Goal: Information Seeking & Learning: Learn about a topic

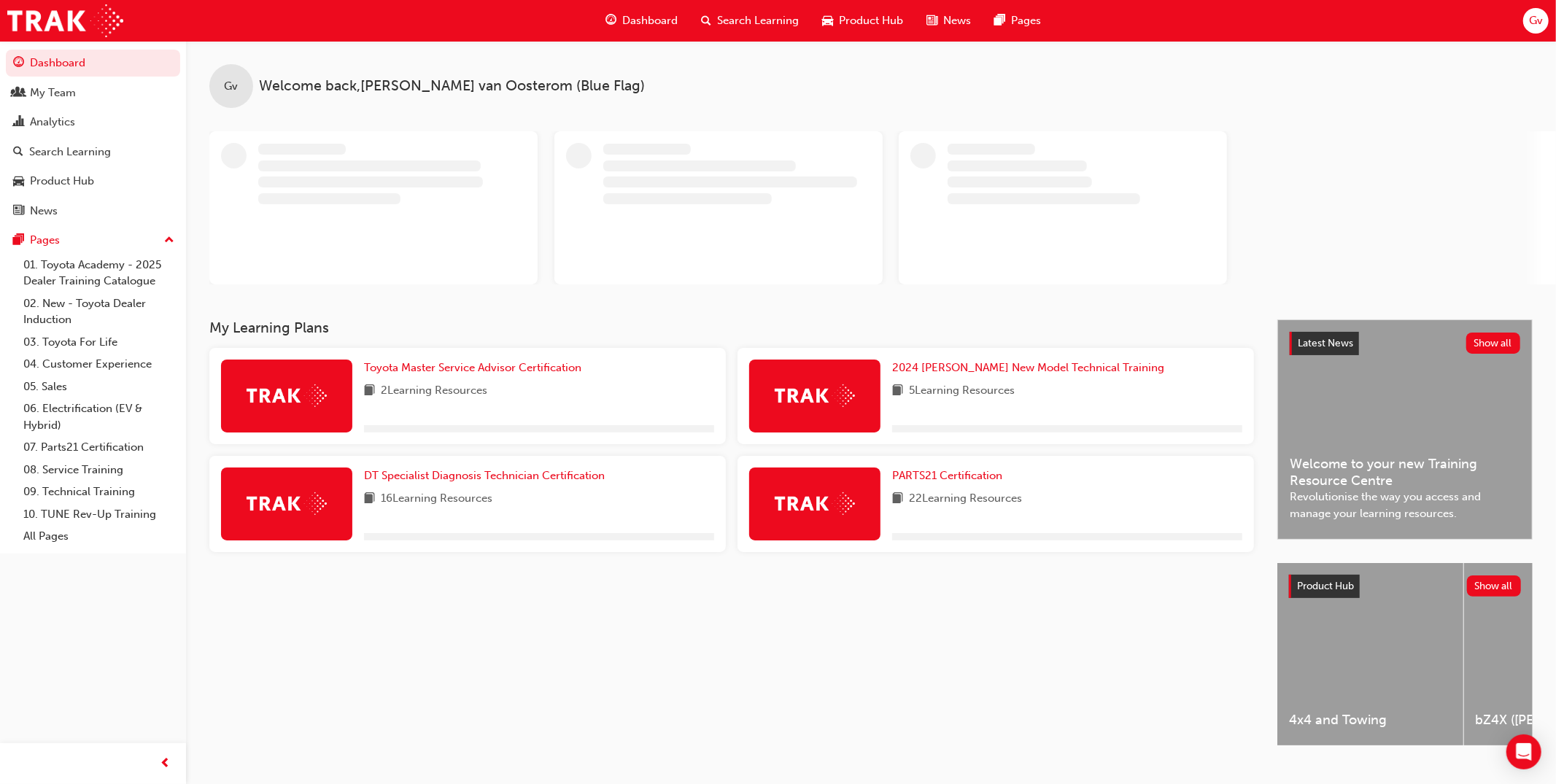
click at [870, 17] on span "Product Hub" at bounding box center [871, 20] width 64 height 16
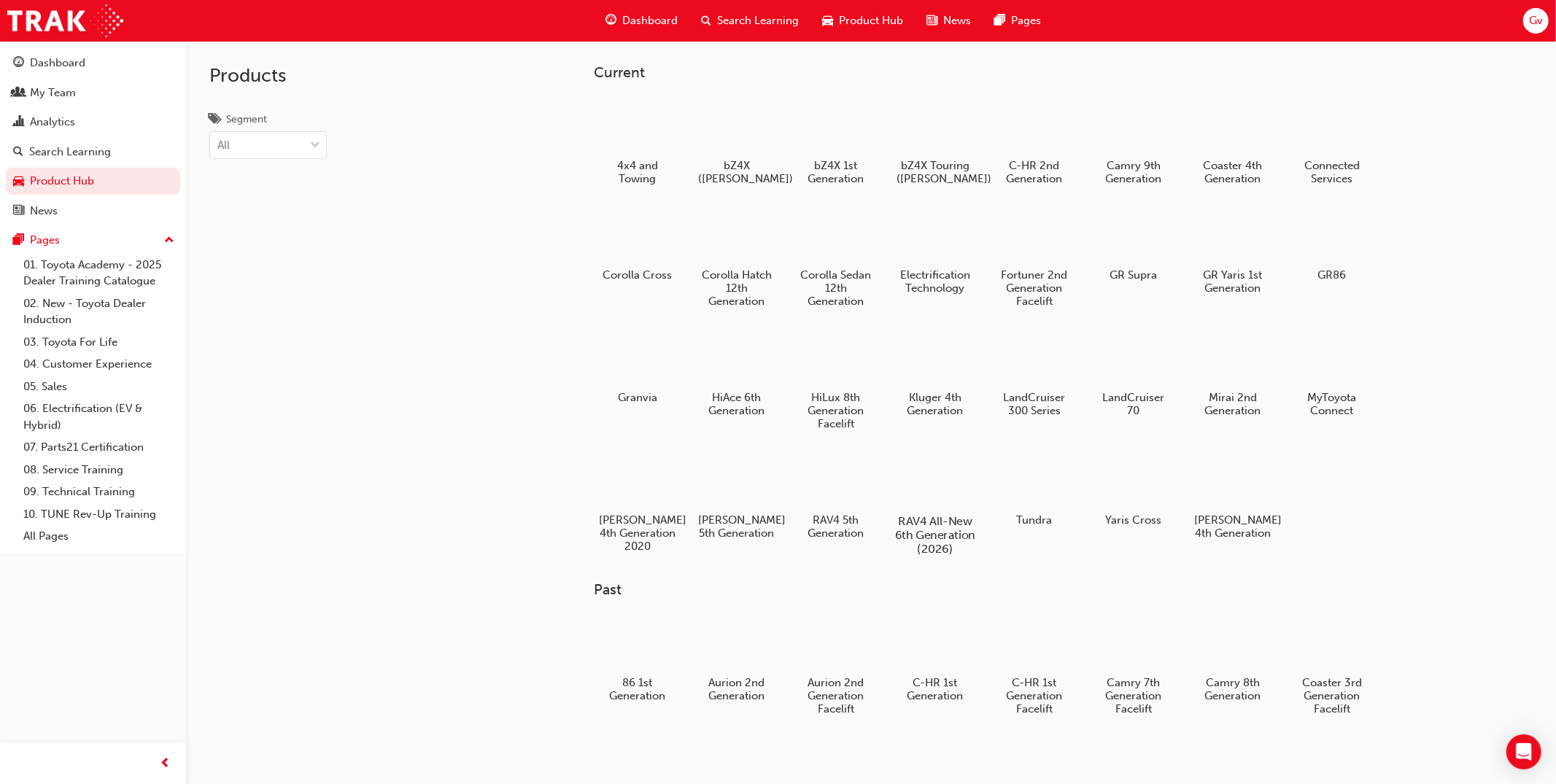
click at [966, 488] on div at bounding box center [934, 478] width 81 height 58
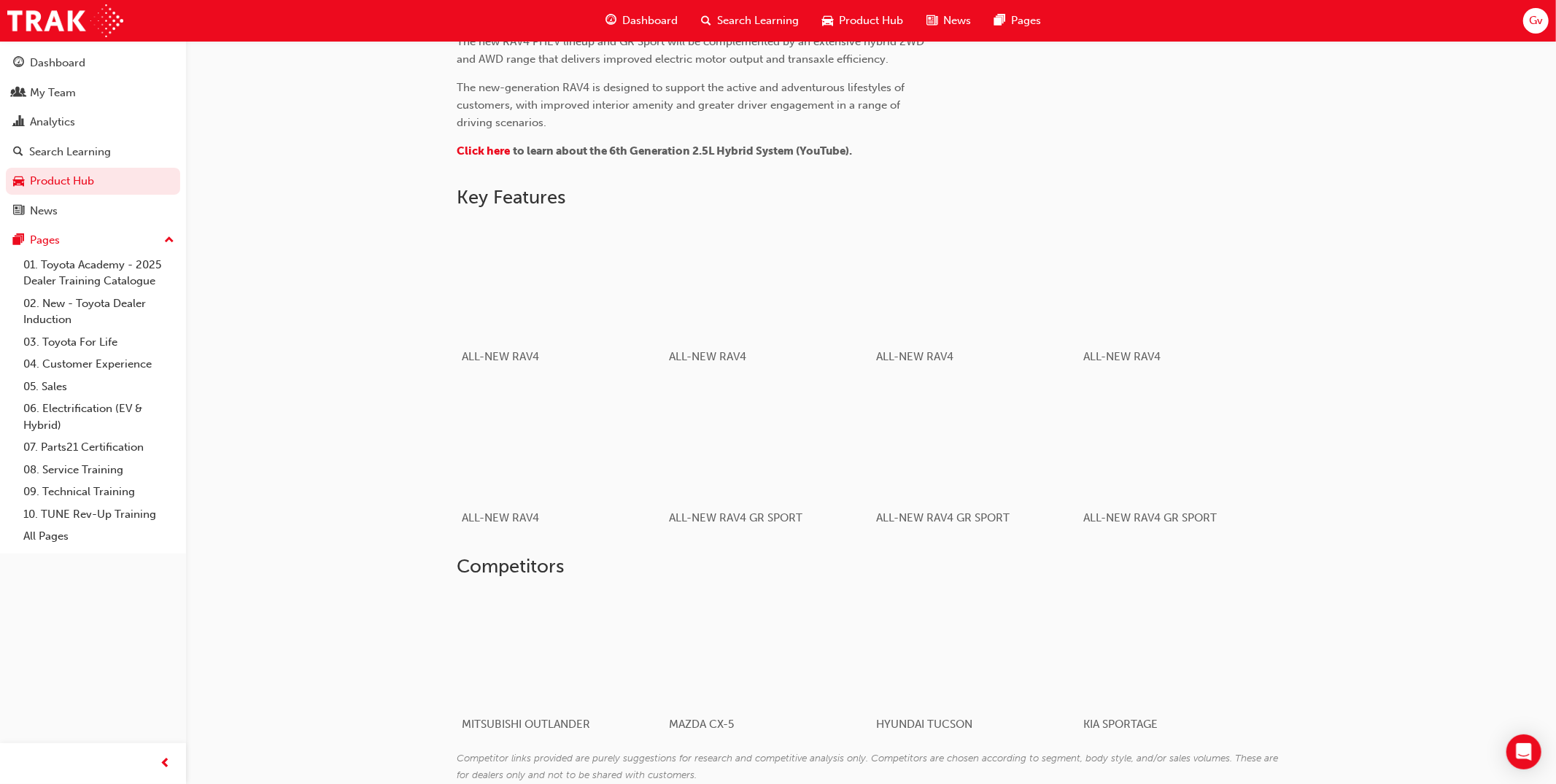
scroll to position [759, 0]
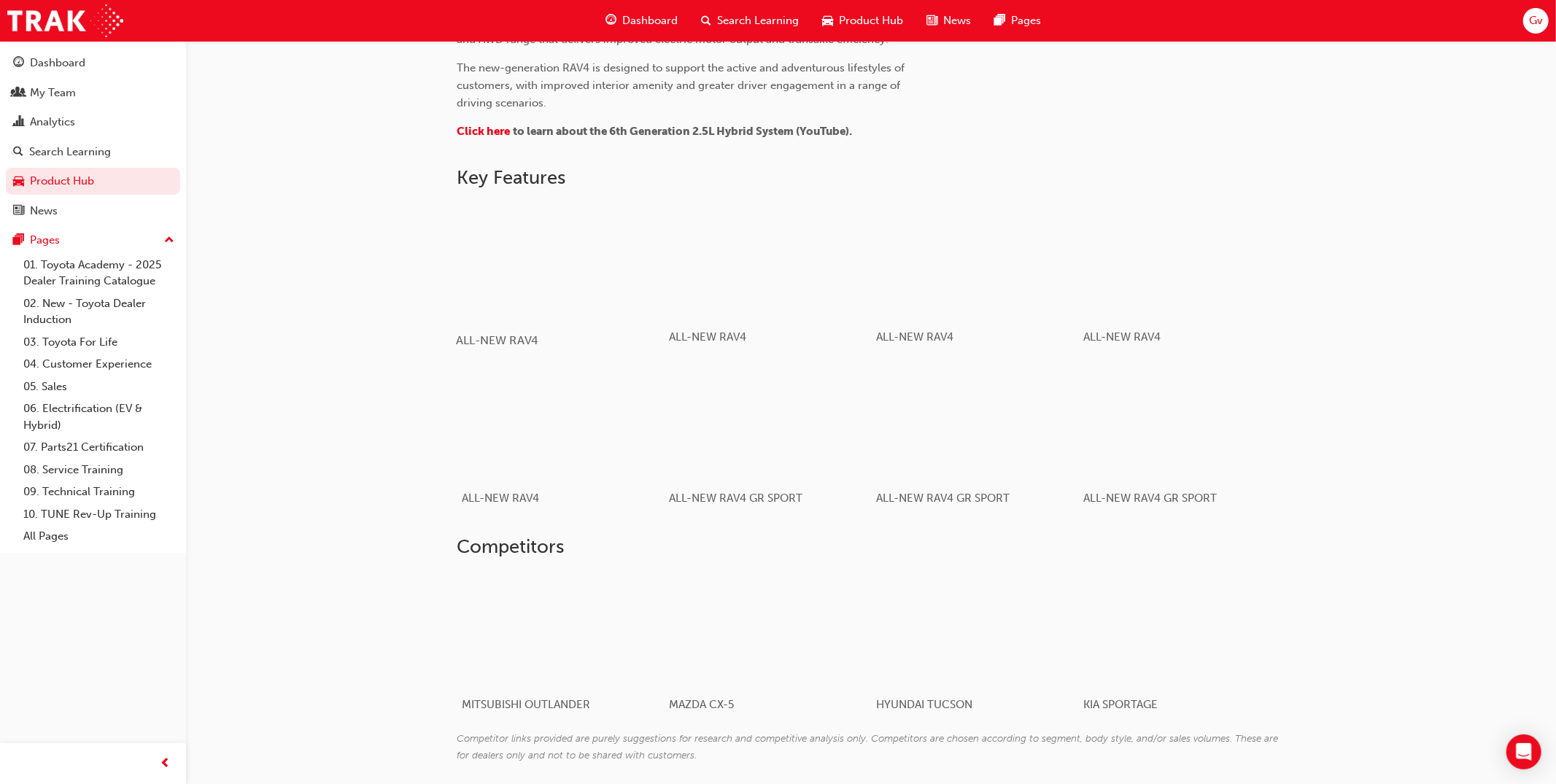
click at [582, 278] on div "button" at bounding box center [559, 260] width 208 height 116
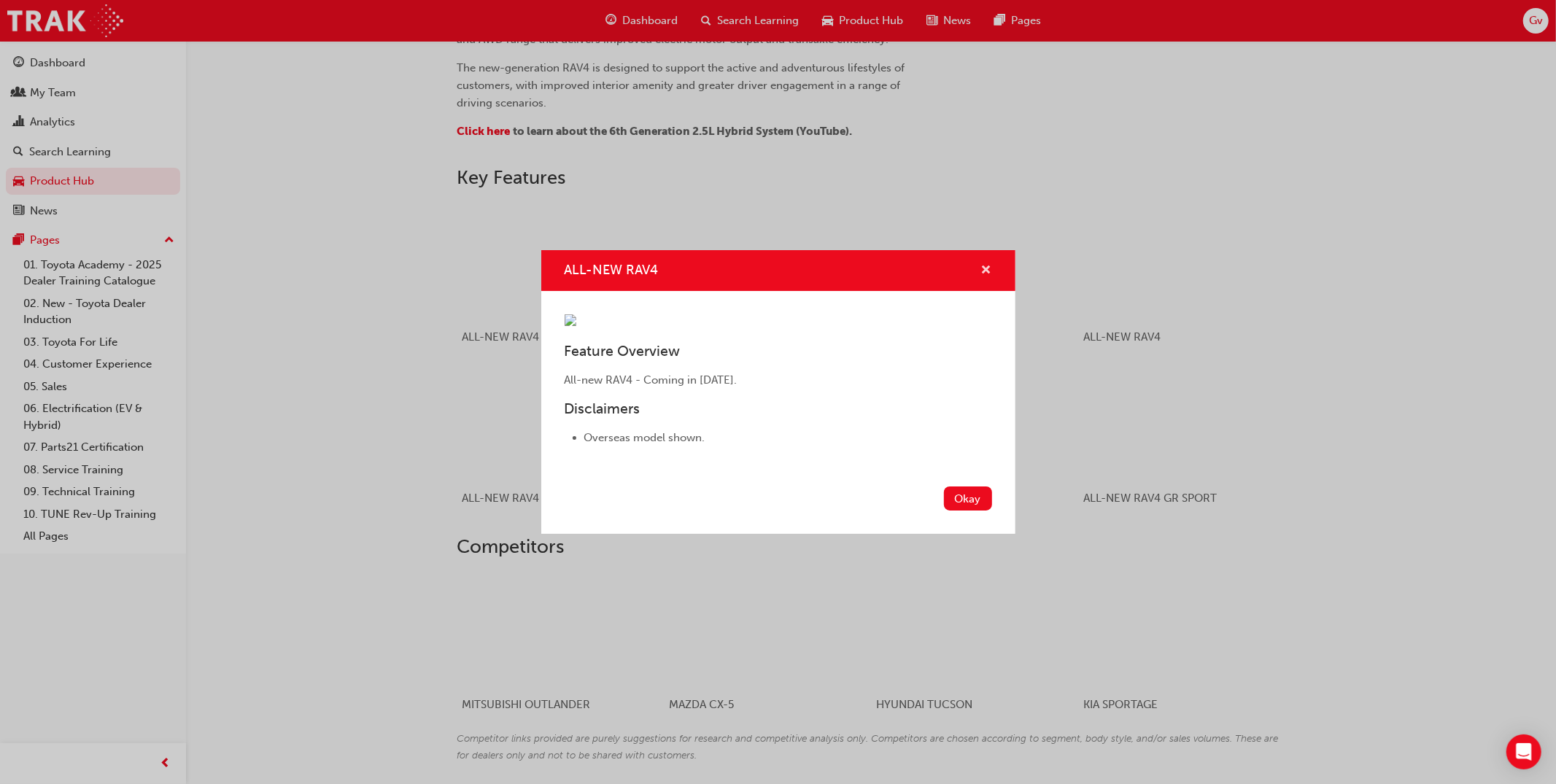
click at [986, 265] on span "cross-icon" at bounding box center [986, 271] width 11 height 13
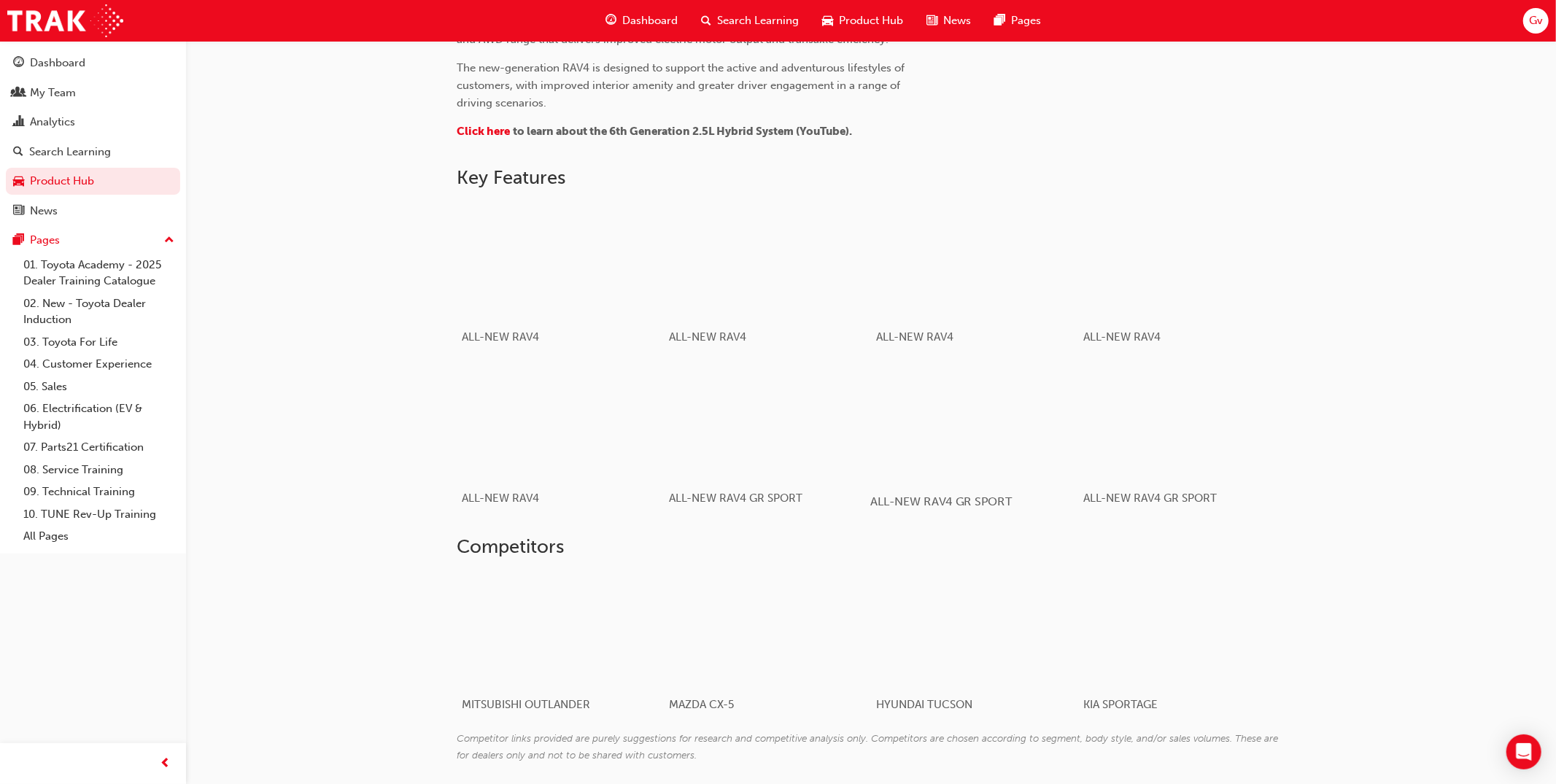
click at [925, 425] on div "button" at bounding box center [973, 421] width 208 height 116
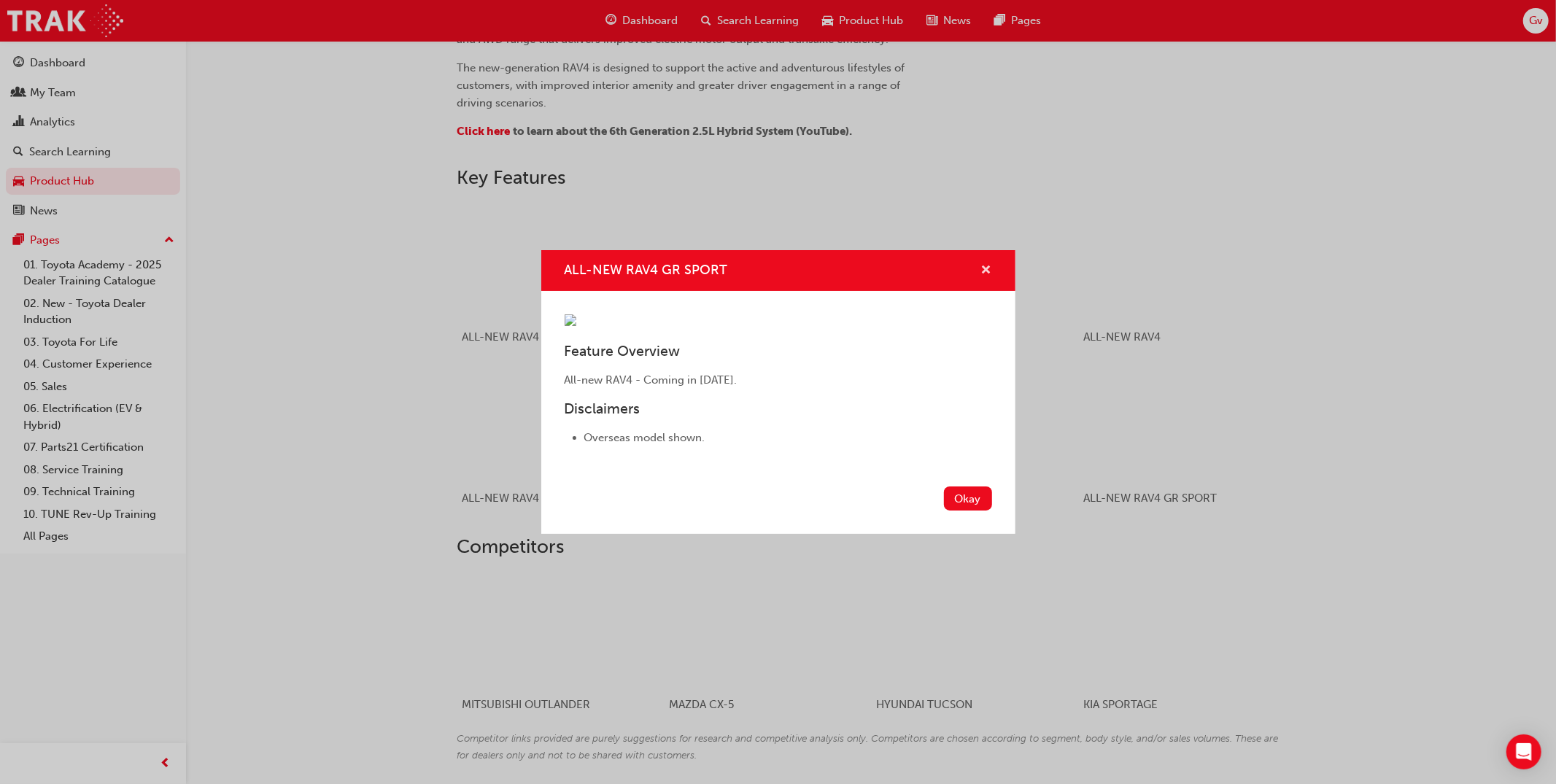
click at [981, 265] on span "cross-icon" at bounding box center [986, 271] width 11 height 13
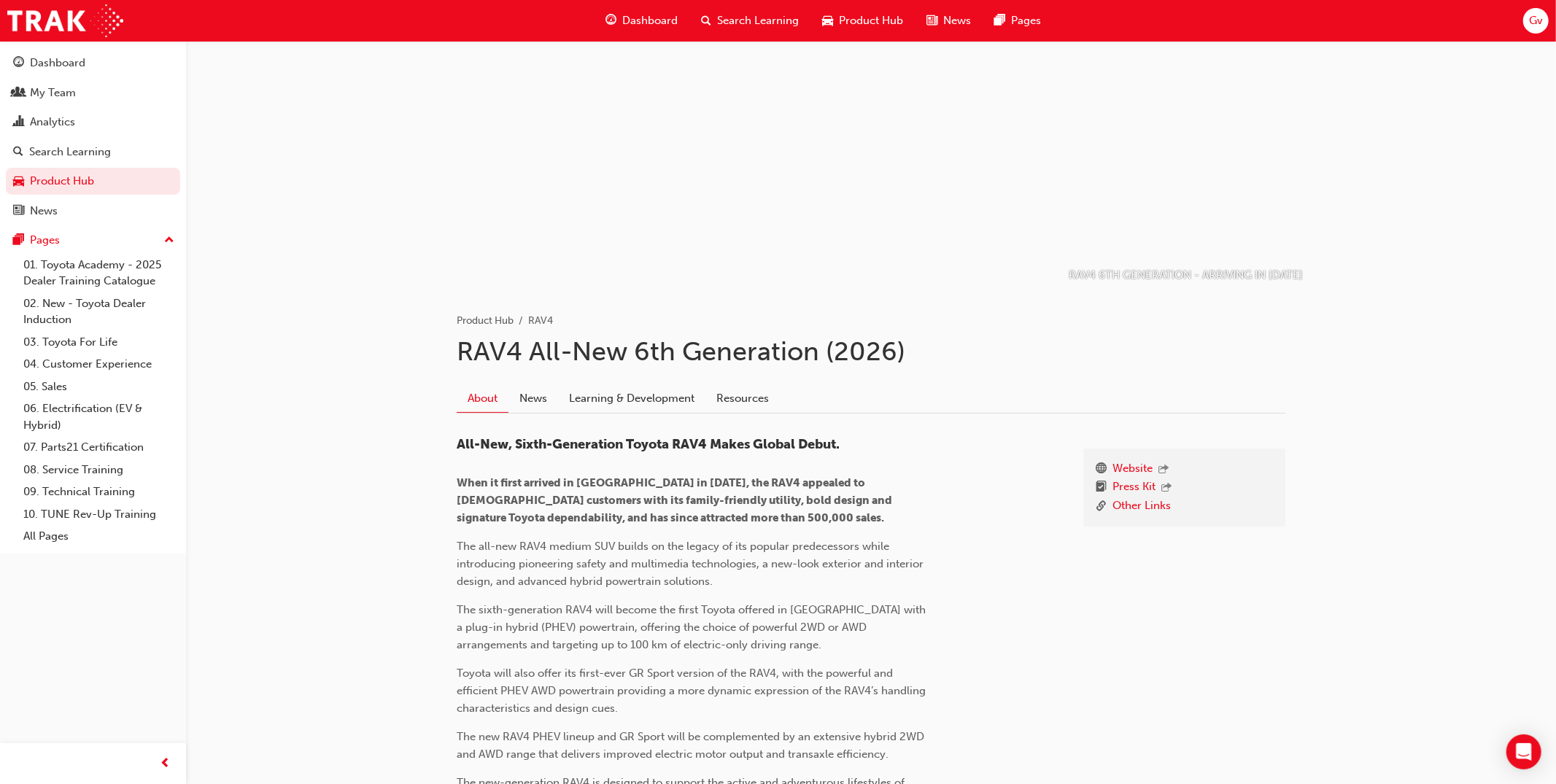
scroll to position [0, 0]
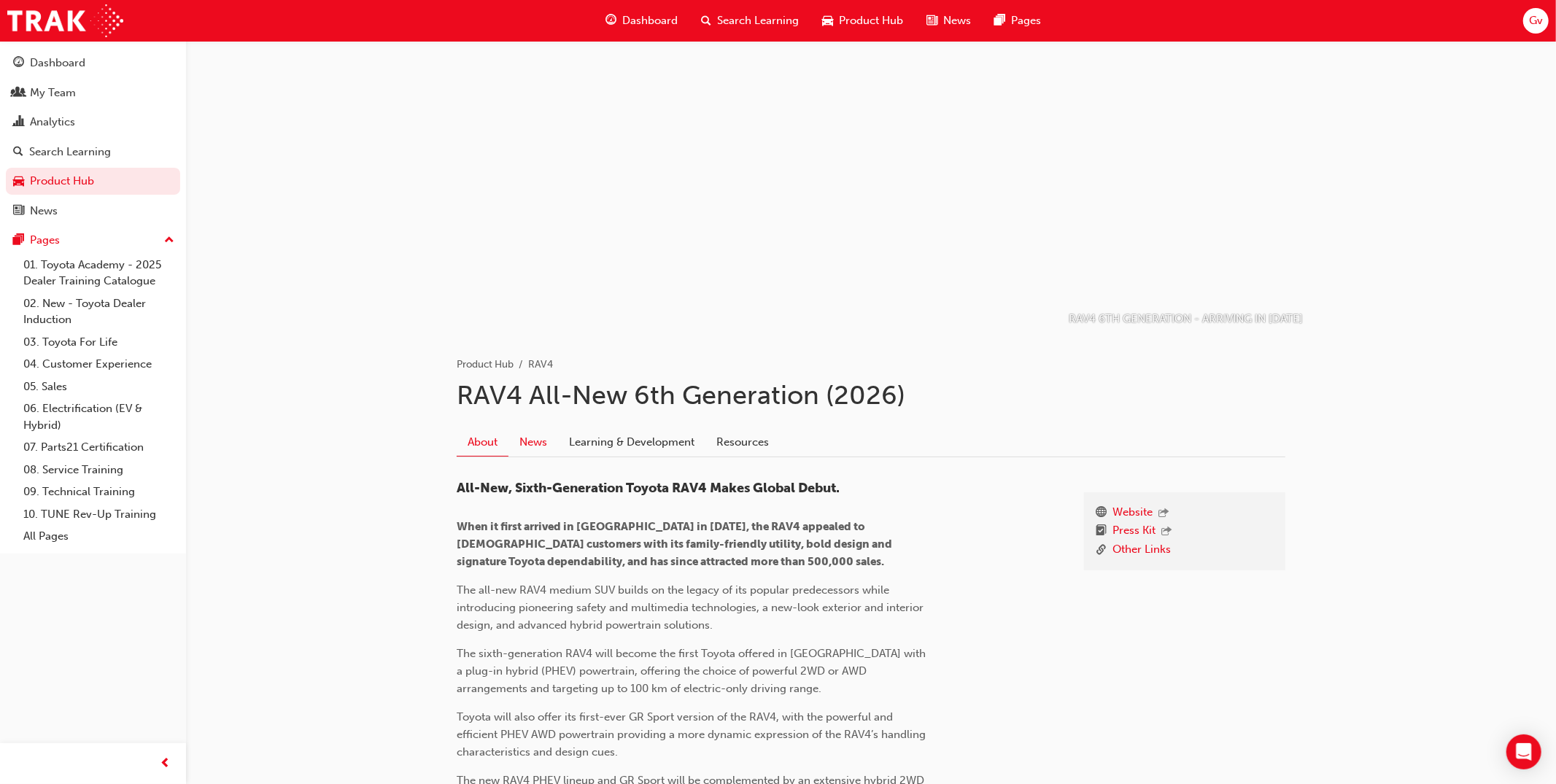
click at [544, 445] on link "News" at bounding box center [533, 442] width 49 height 28
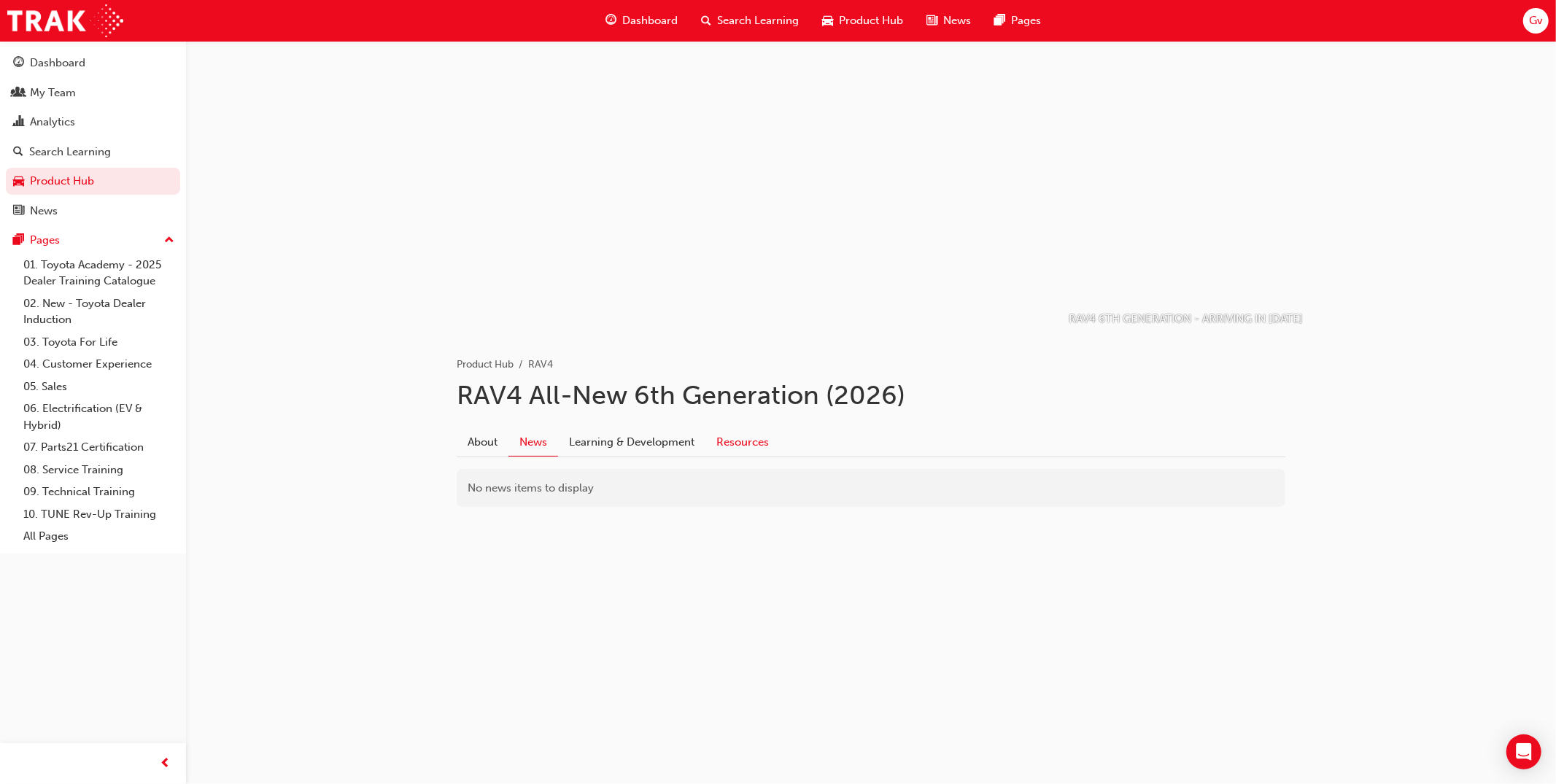
click at [751, 446] on link "Resources" at bounding box center [743, 442] width 75 height 28
click at [487, 447] on link "About" at bounding box center [483, 442] width 52 height 28
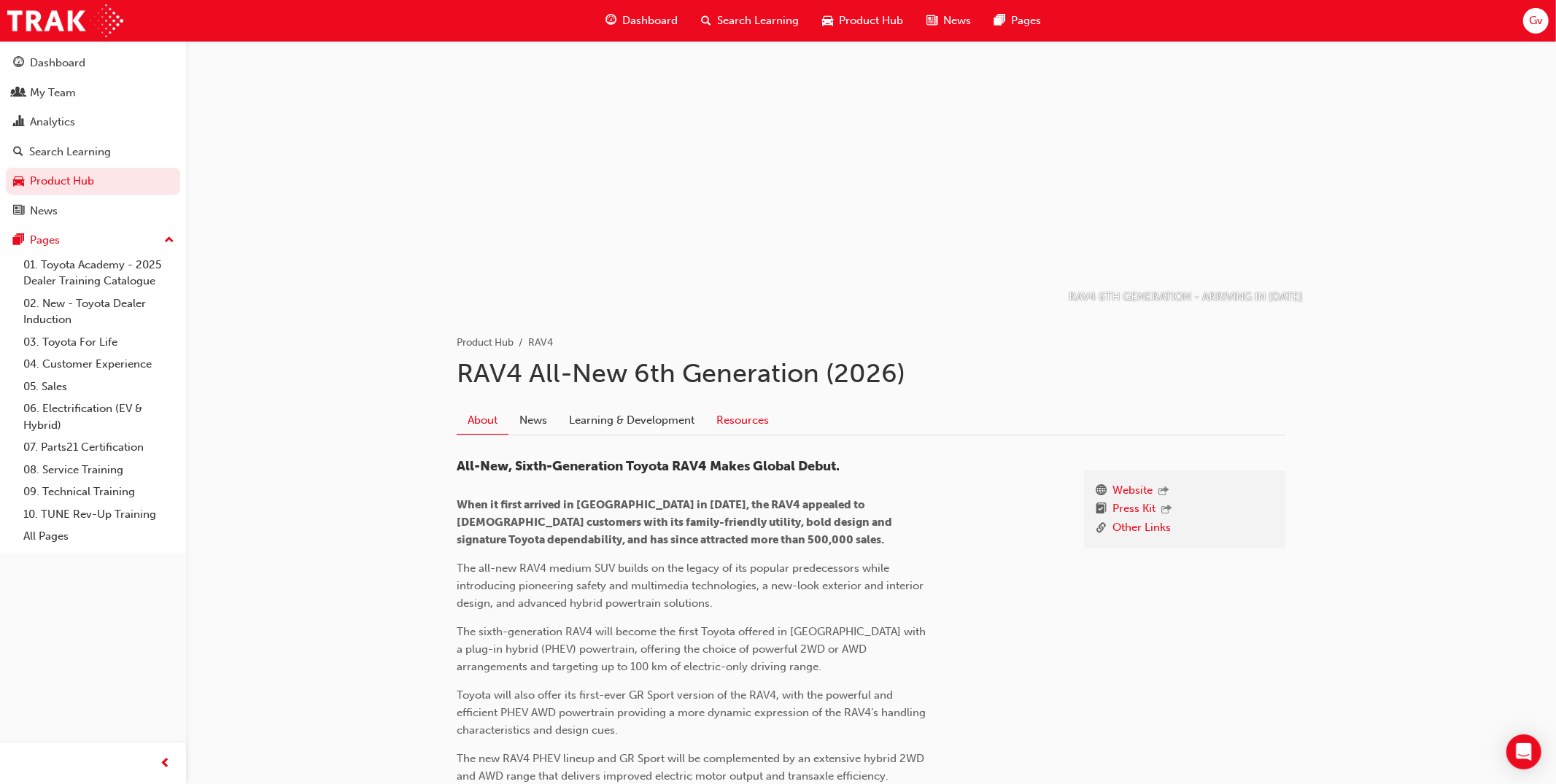
scroll to position [19, 0]
click at [761, 427] on link "Resources" at bounding box center [743, 423] width 75 height 28
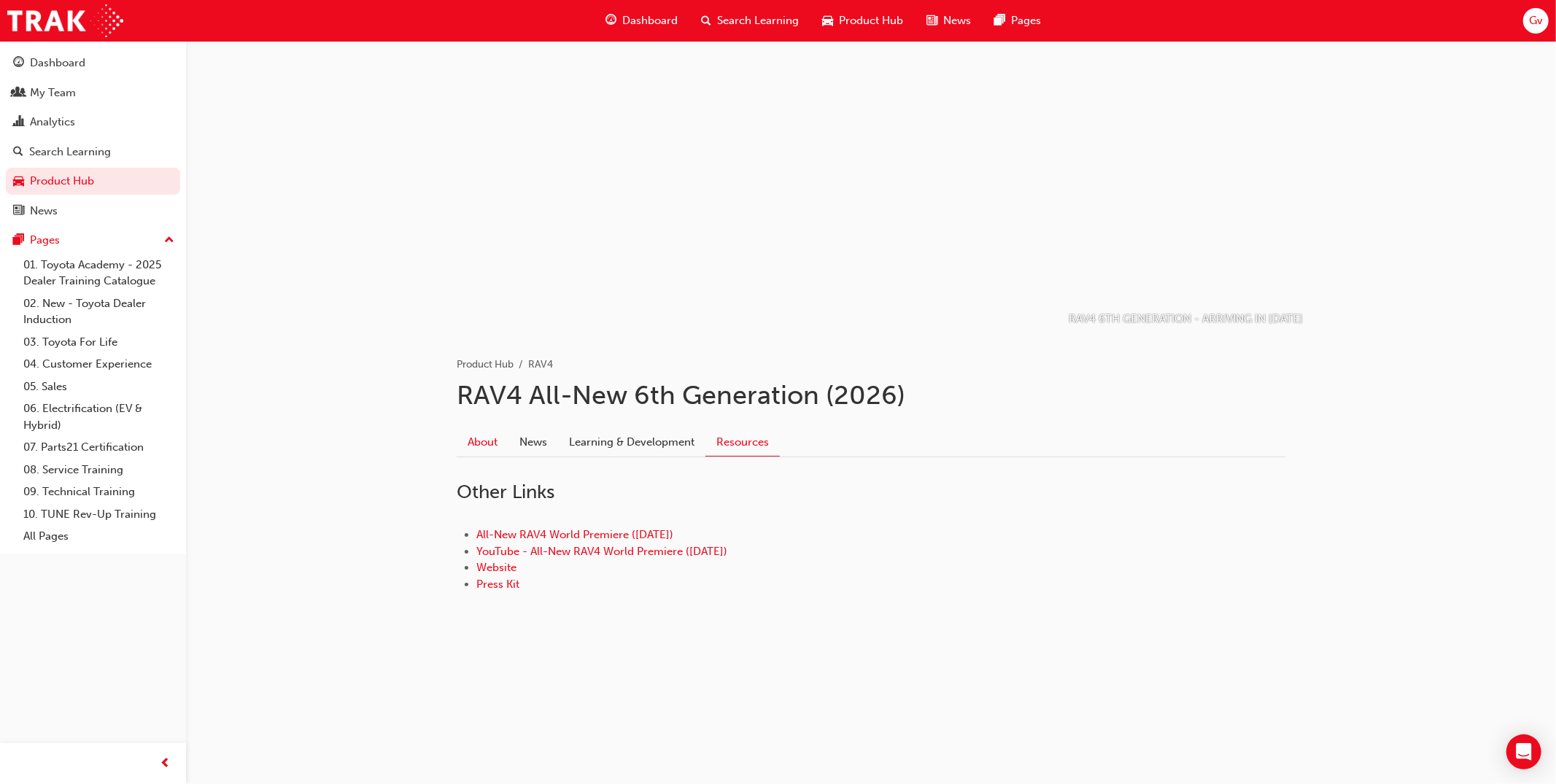
click at [498, 445] on link "About" at bounding box center [483, 442] width 52 height 28
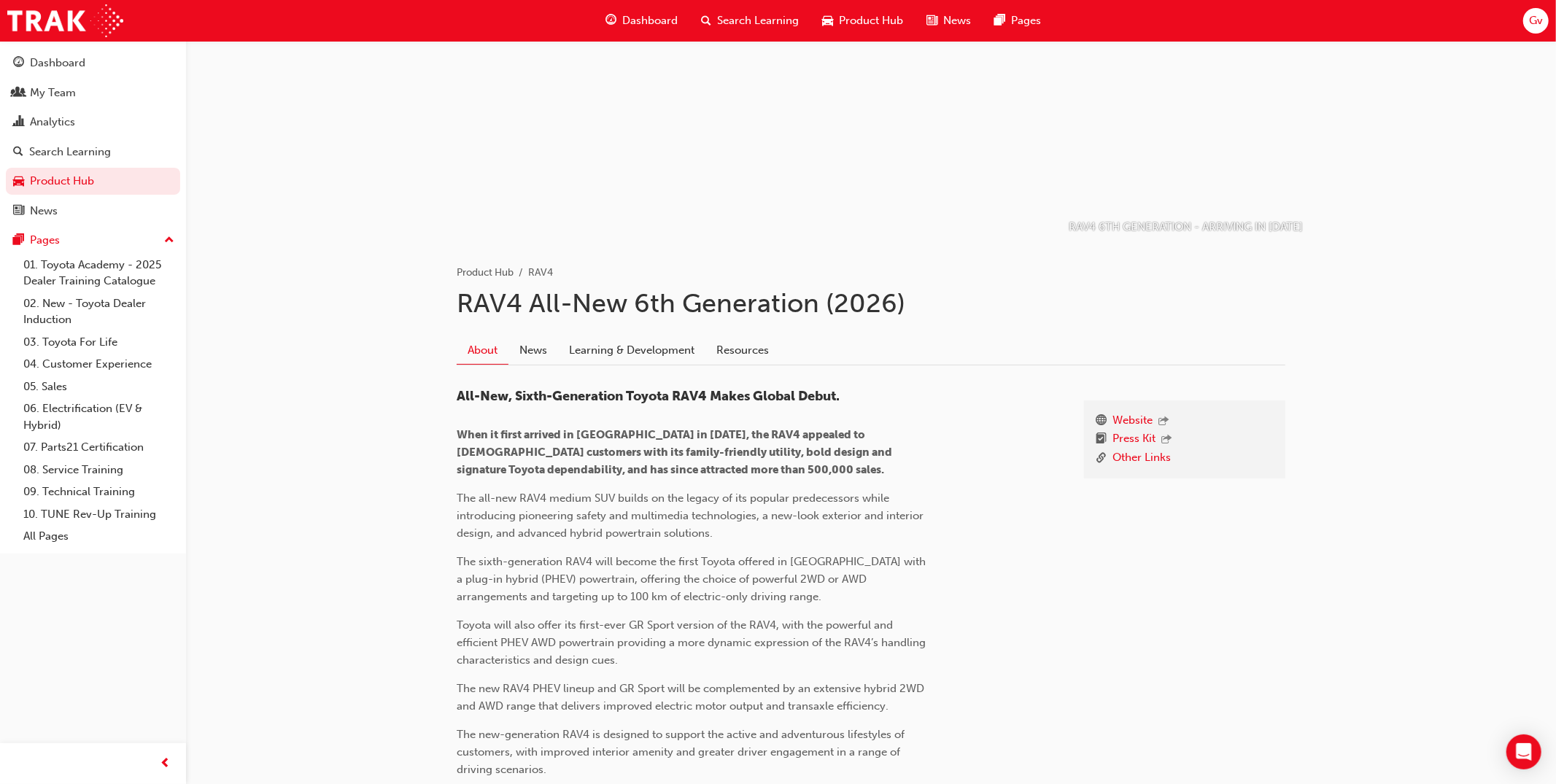
scroll to position [99, 0]
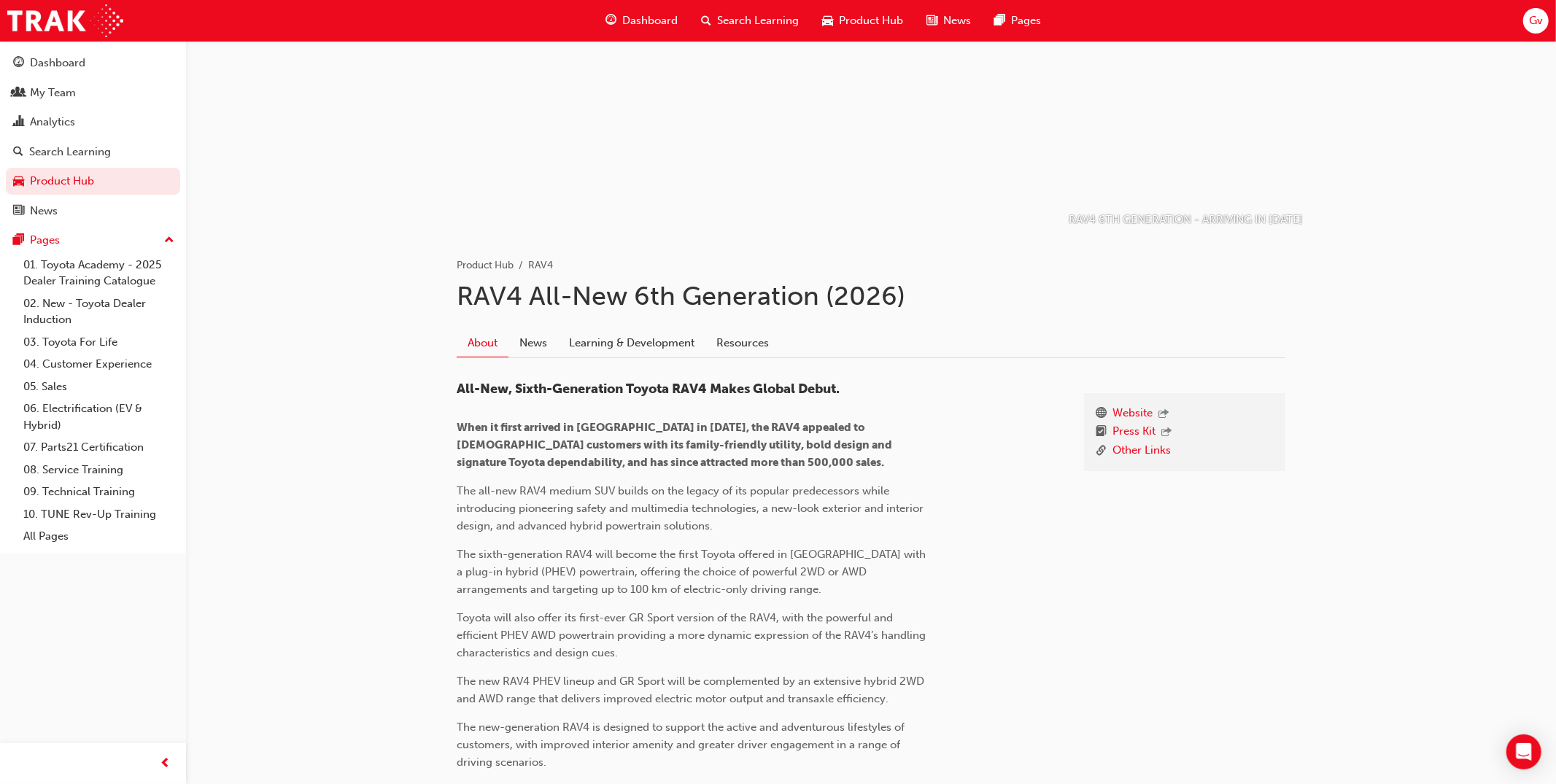
click at [318, 391] on div "RAV4 6TH GENERATION - ARRIVING IN 2026 Product Hub RAV4 RAV4 All-New 6th Genera…" at bounding box center [871, 706] width 1370 height 1529
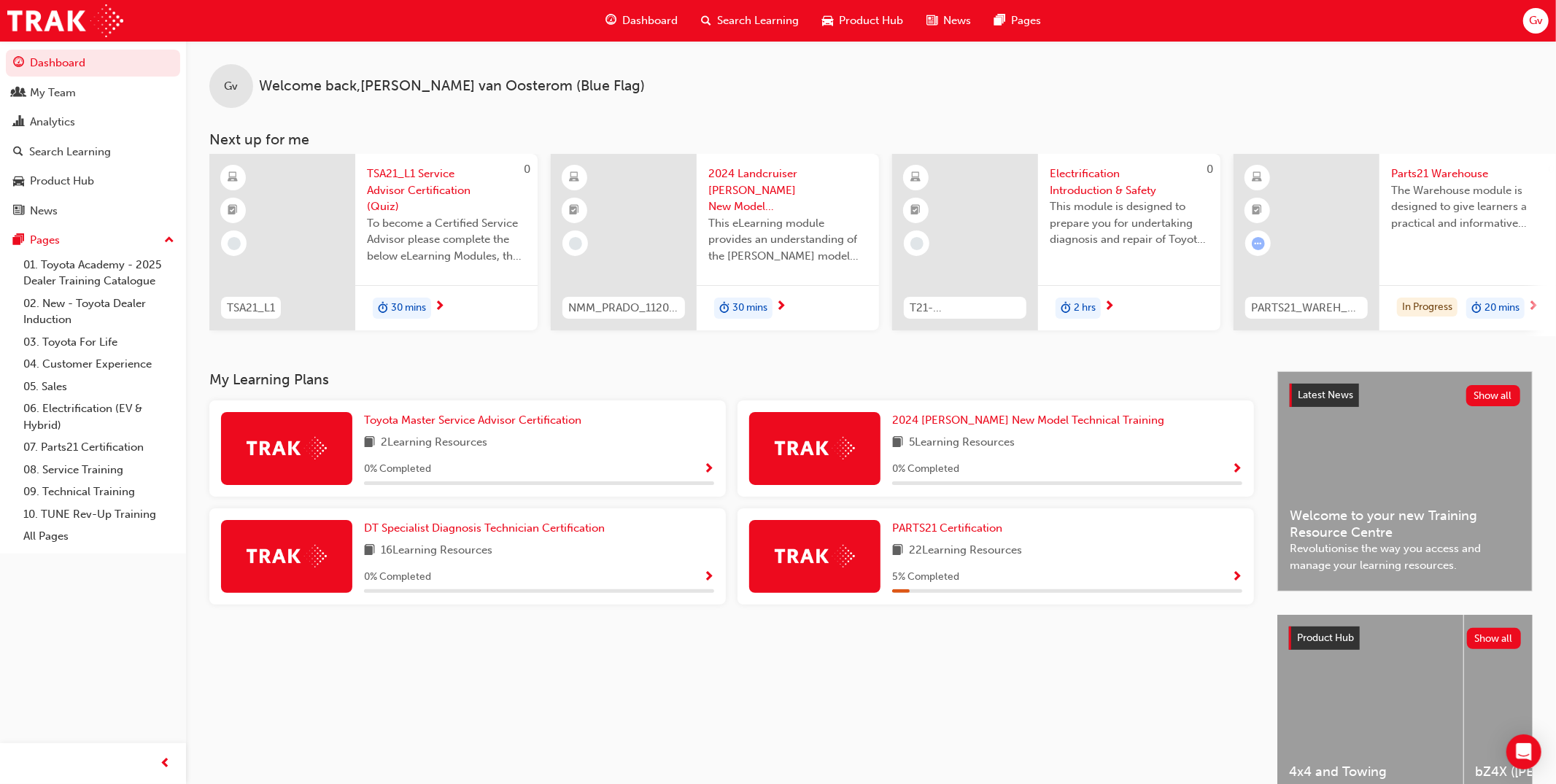
click at [1535, 26] on span "Gv" at bounding box center [1536, 20] width 14 height 16
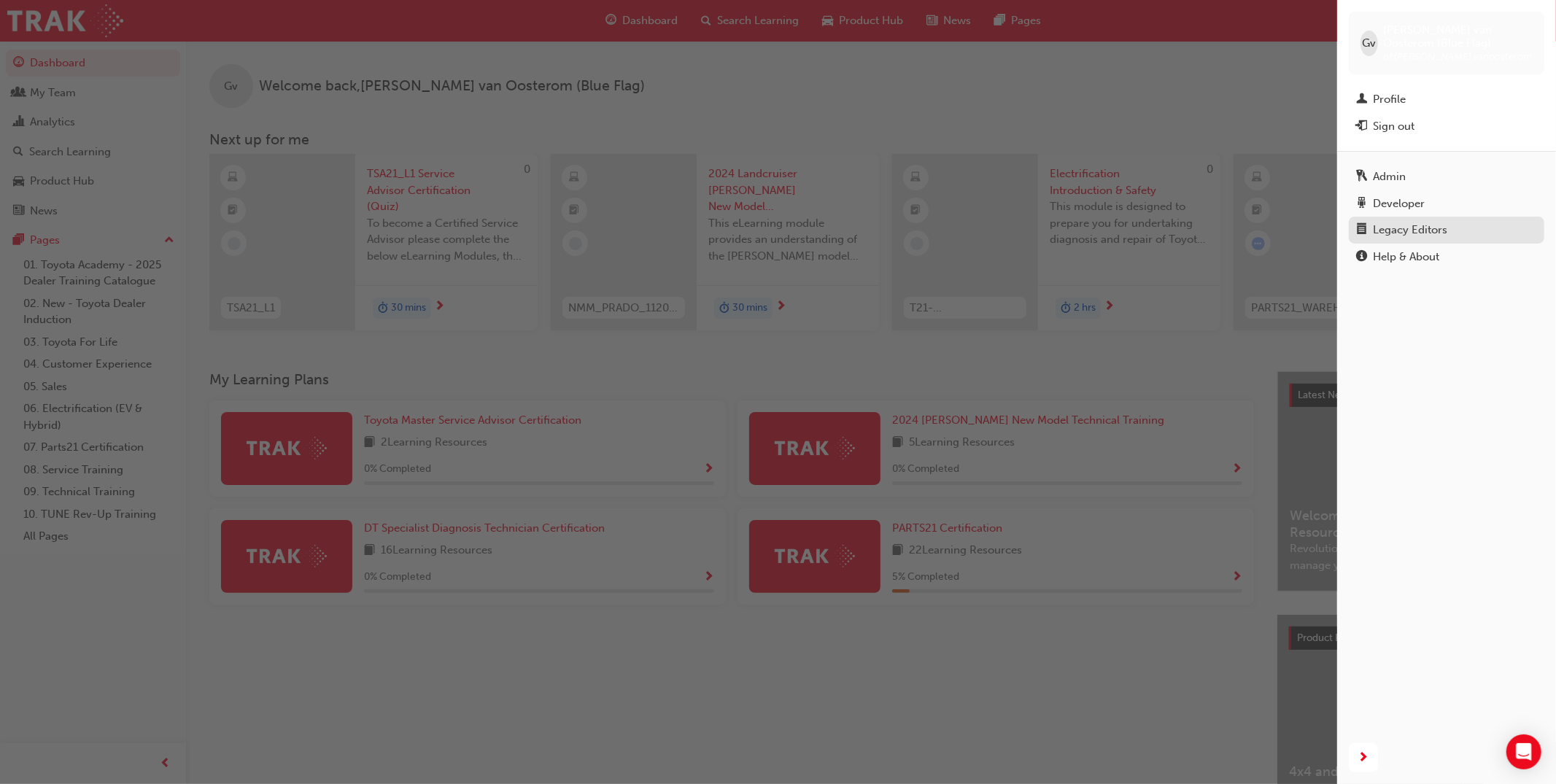
click at [1437, 227] on div "Legacy Editors" at bounding box center [1410, 229] width 75 height 16
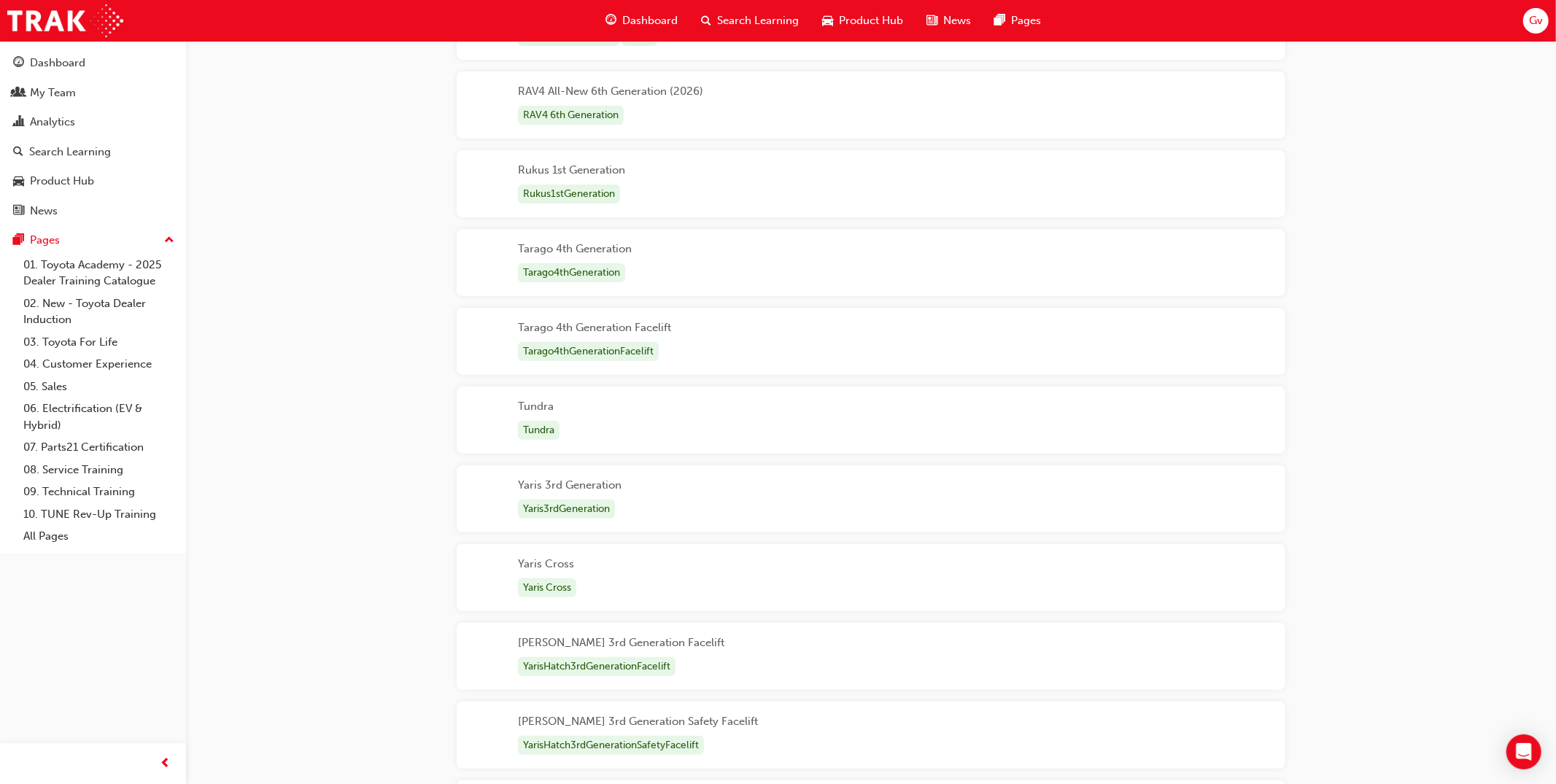
scroll to position [5312, 0]
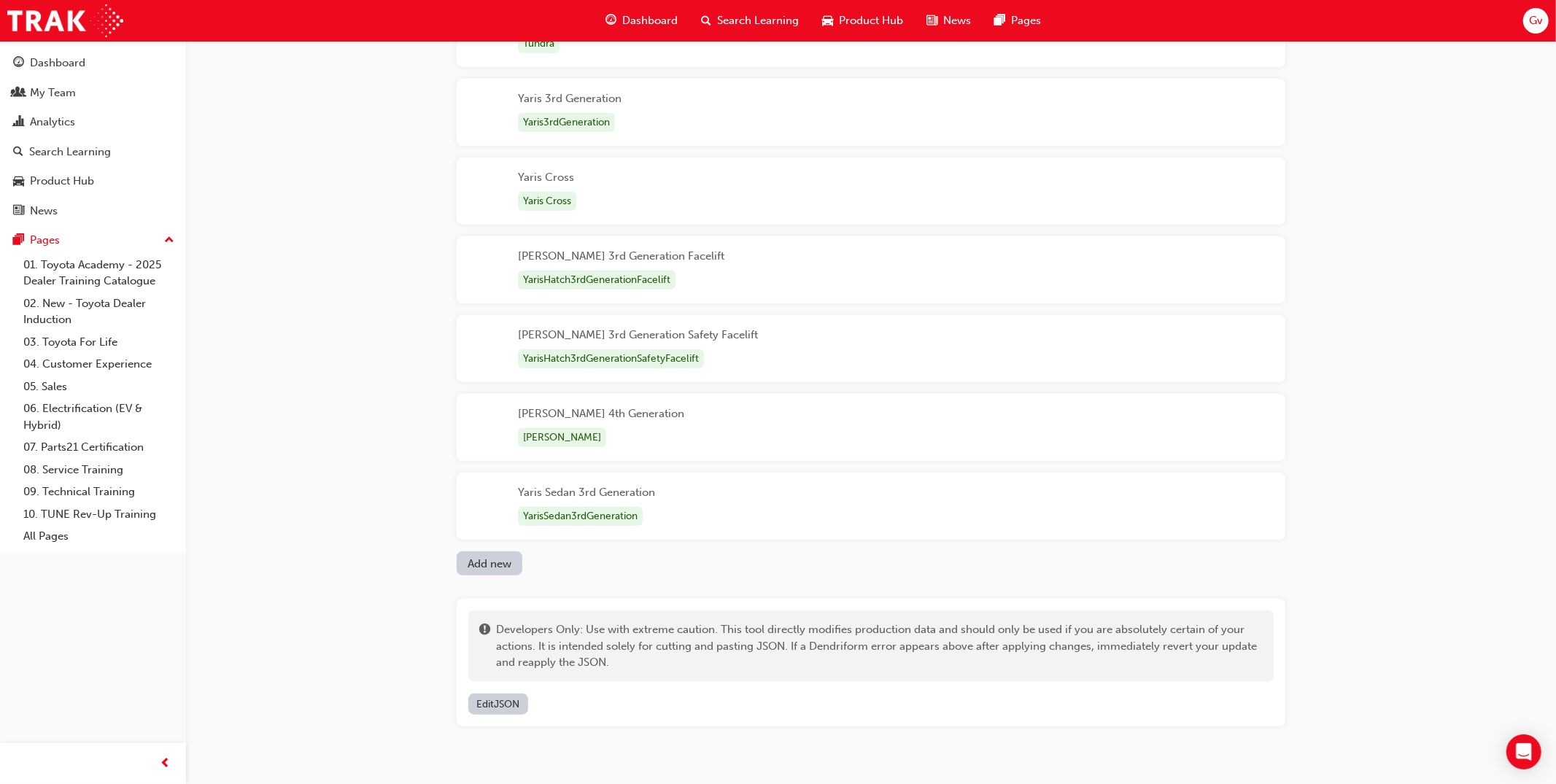
click at [503, 706] on button "Edit JSON" at bounding box center [498, 704] width 60 height 21
click at [555, 708] on input "text" at bounding box center [535, 708] width 135 height 28
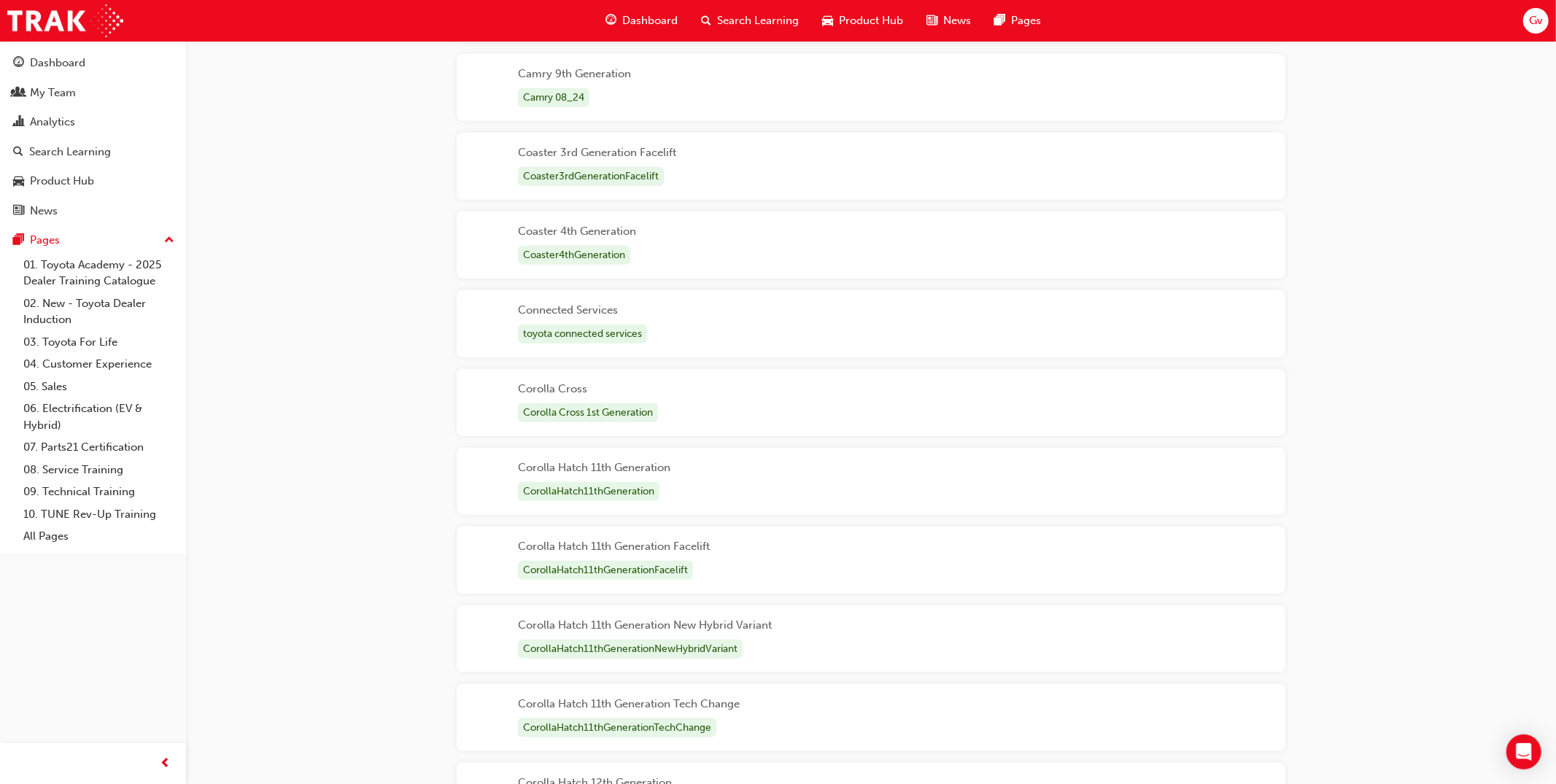
scroll to position [1078, 0]
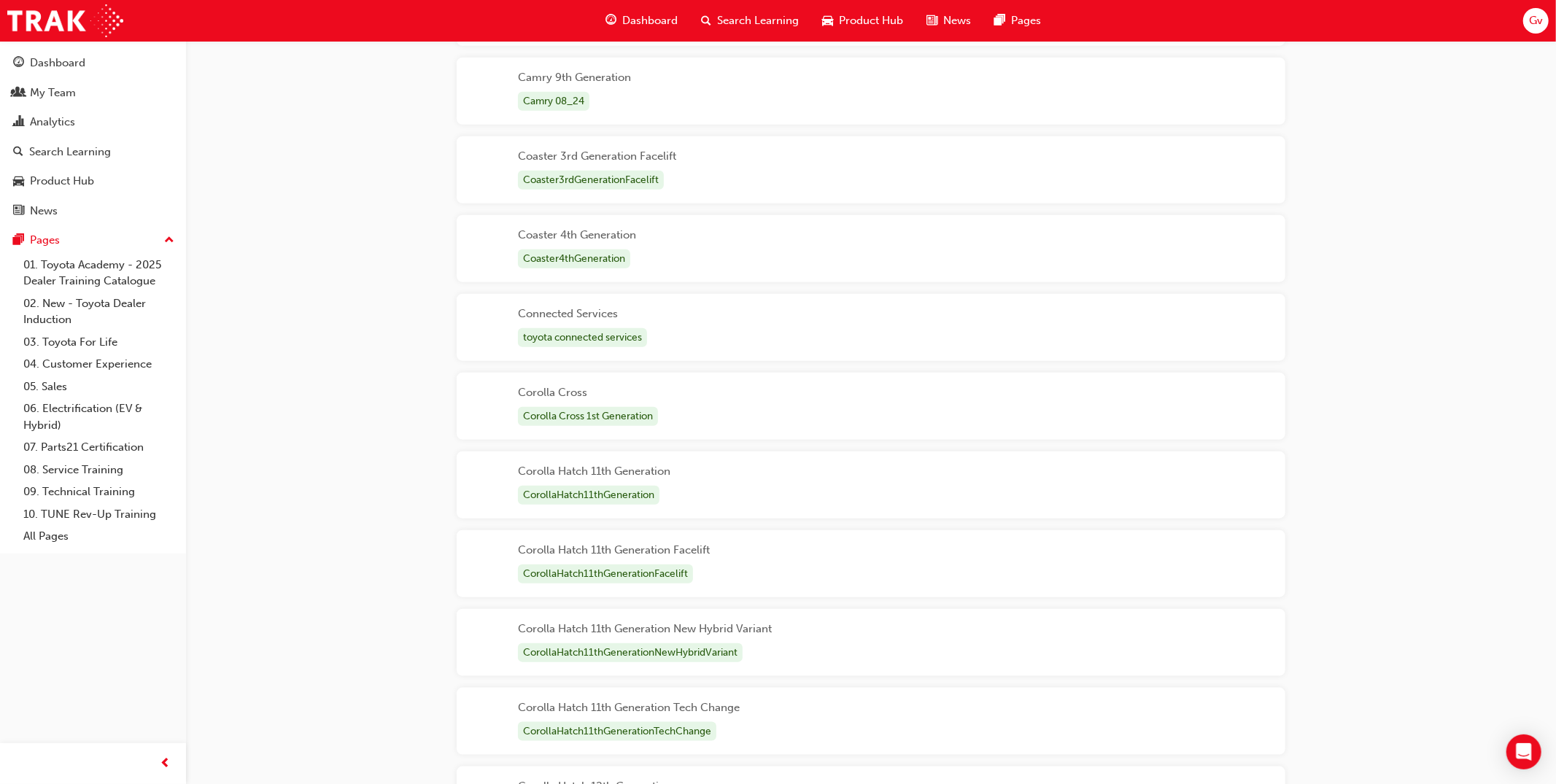
click at [871, 28] on span "Product Hub" at bounding box center [871, 20] width 64 height 16
